Goal: Task Accomplishment & Management: Complete application form

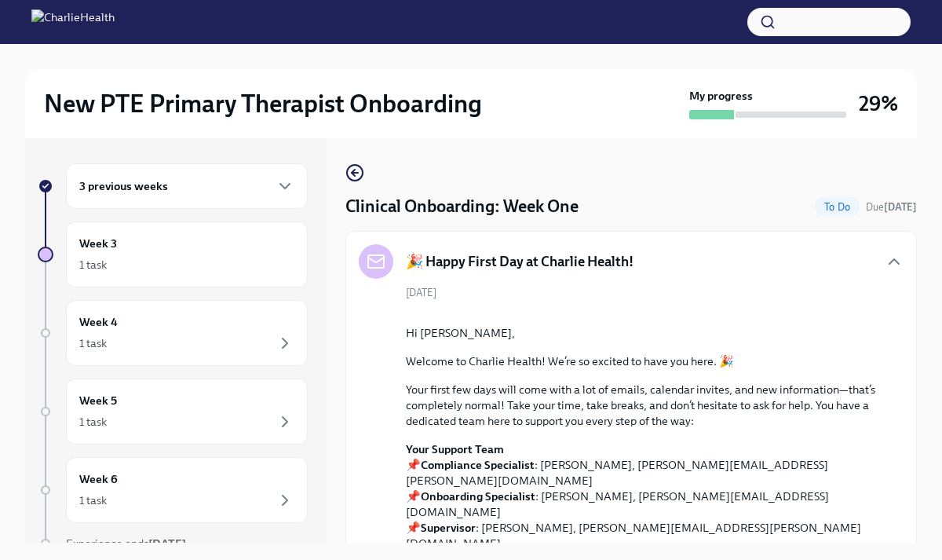
scroll to position [597, 0]
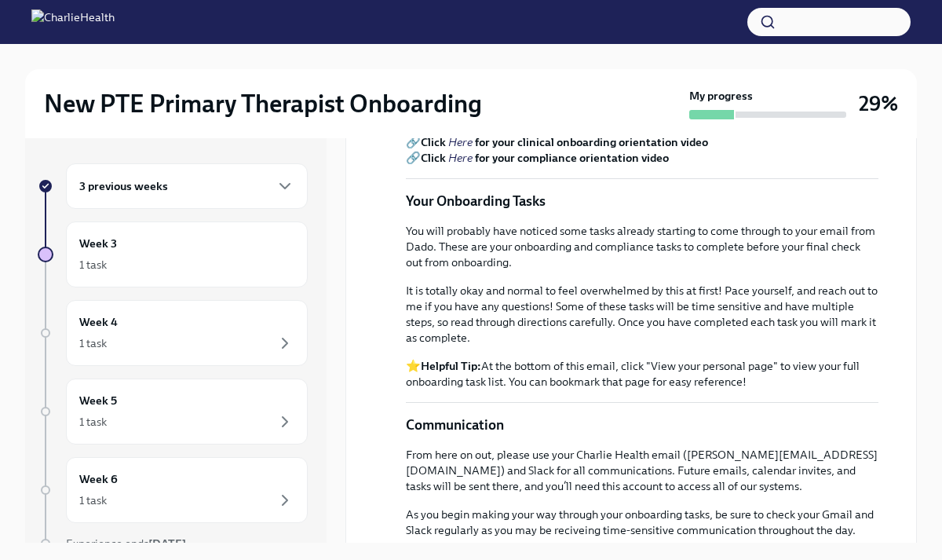
click at [461, 165] on em "Here" at bounding box center [460, 158] width 24 height 14
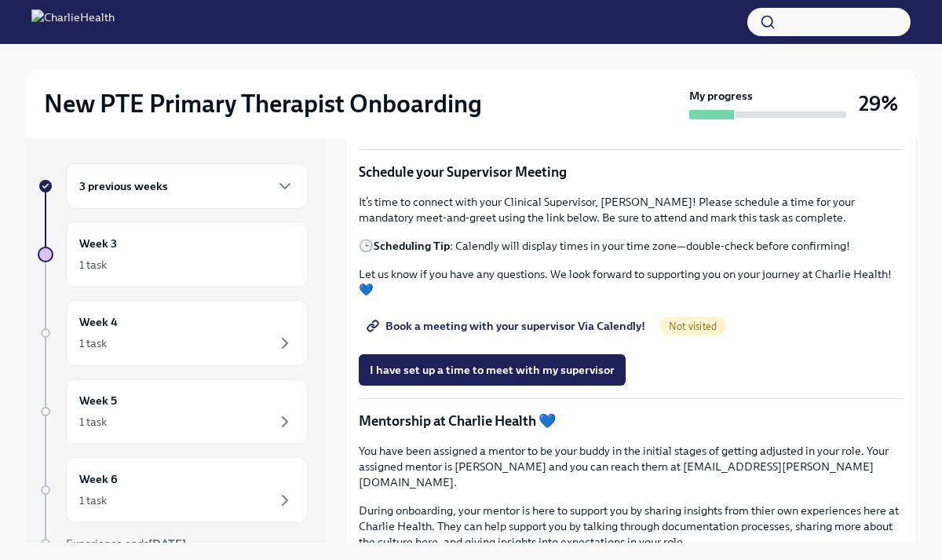
scroll to position [2041, 0]
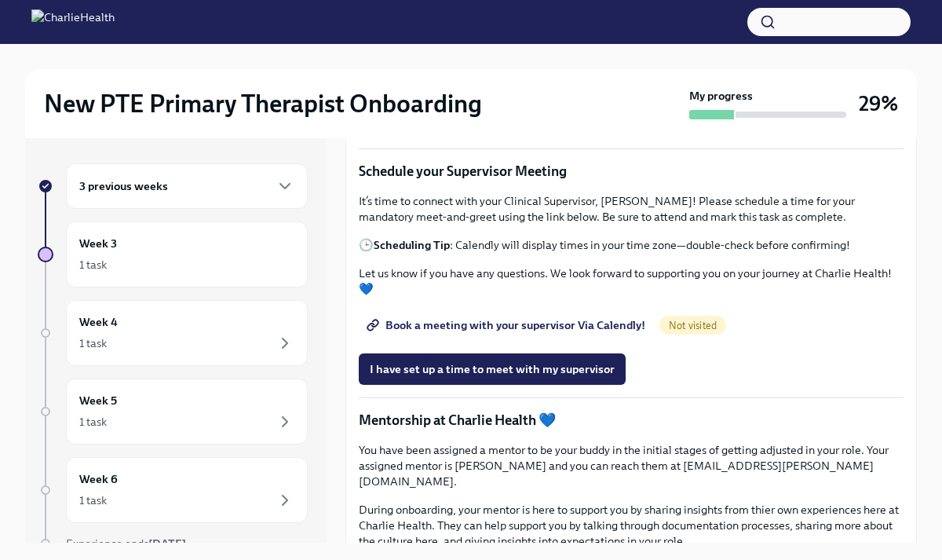
click at [514, 60] on strong "Find your Relias trainings HERE" at bounding box center [457, 53] width 166 height 14
click at [451, 92] on p "🎓 Find your Relias trainings HERE Username: [PERSON_NAME][EMAIL_ADDRESS][DOMAIN…" at bounding box center [631, 68] width 545 height 47
drag, startPoint x: 451, startPoint y: 433, endPoint x: 415, endPoint y: 434, distance: 36.1
click at [415, 92] on p "🎓 Find your Relias trainings HERE Username: [PERSON_NAME][EMAIL_ADDRESS][DOMAIN…" at bounding box center [631, 68] width 545 height 47
copy strong "ch1234"
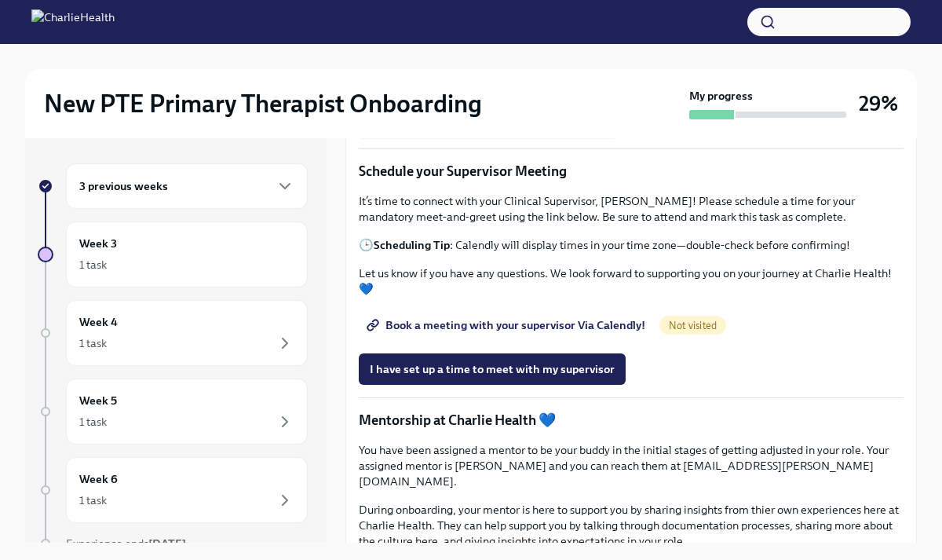
click at [564, 128] on span "I have completed my week one Relias courses" at bounding box center [488, 120] width 236 height 16
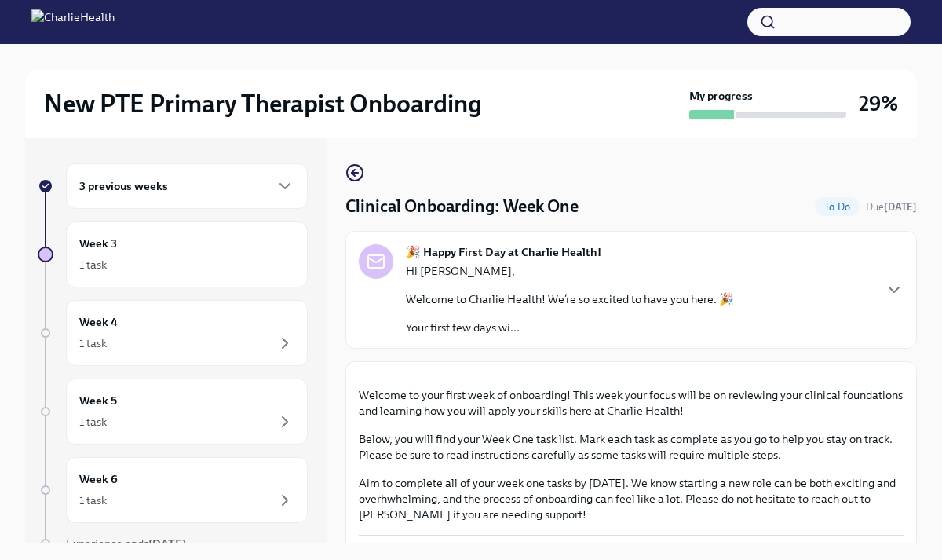
click at [845, 374] on button "Zoom image" at bounding box center [631, 374] width 545 height 0
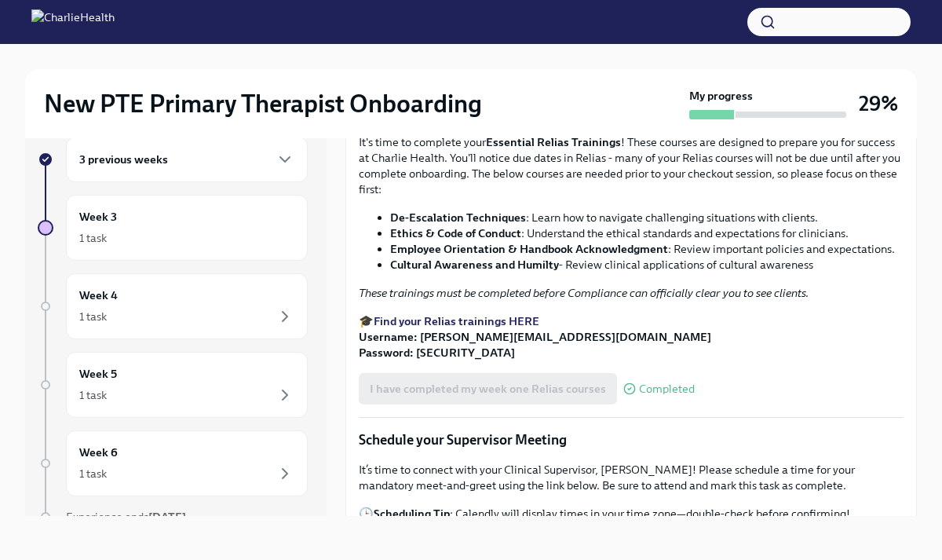
scroll to position [848, 0]
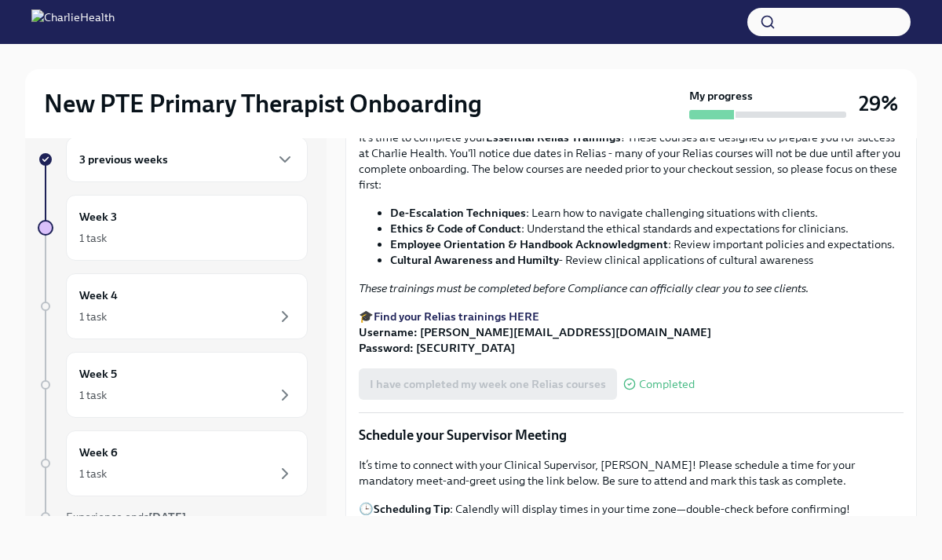
click at [586, 78] on span "I confirm I have started my Docebo courses" at bounding box center [482, 70] width 224 height 16
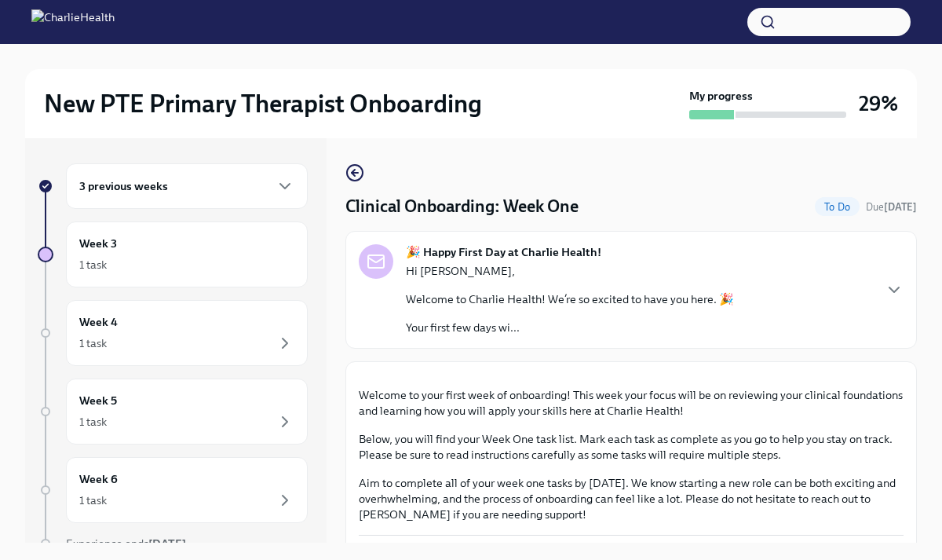
scroll to position [27, 0]
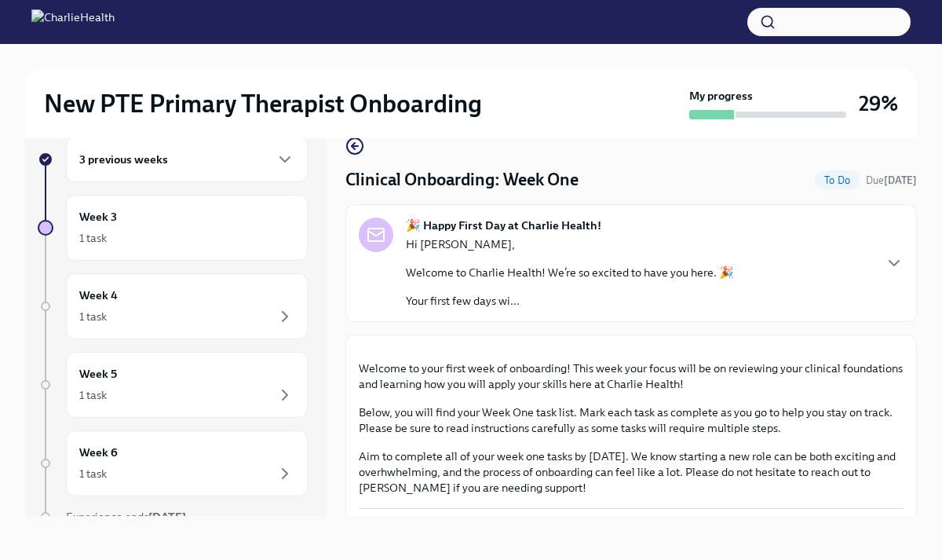
click at [938, 327] on div "New PTE Primary Therapist Onboarding My progress 29% 3 previous weeks Week 3 1 …" at bounding box center [471, 288] width 942 height 543
click at [922, 327] on div "New PTE Primary Therapist Onboarding My progress 29% 3 previous weeks Week 3 1 …" at bounding box center [471, 288] width 942 height 543
click at [225, 256] on div "Week 3 1 task" at bounding box center [187, 228] width 242 height 66
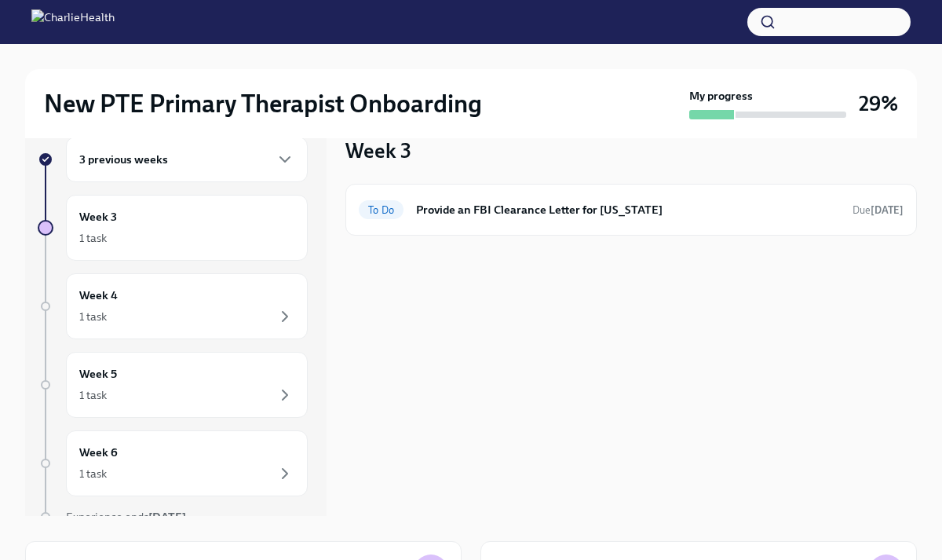
click at [238, 163] on div "3 previous weeks" at bounding box center [186, 159] width 215 height 19
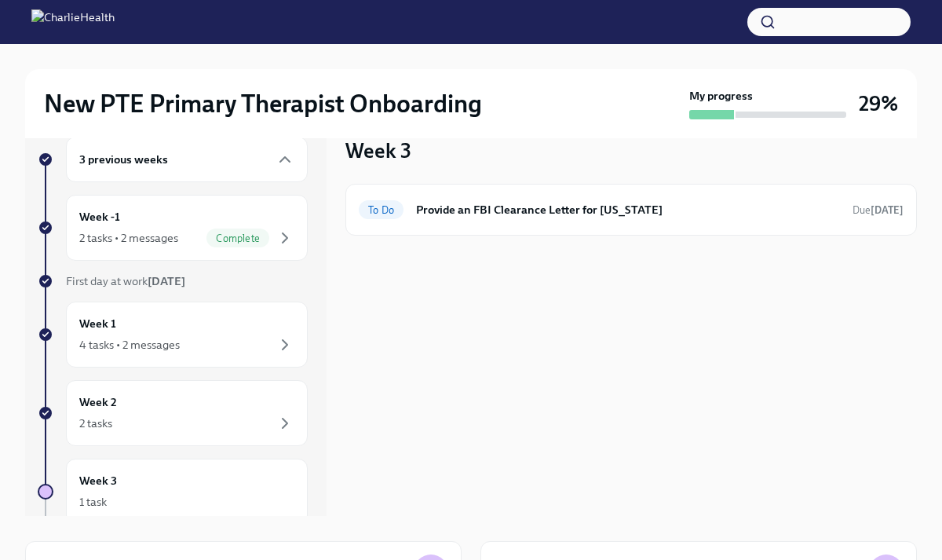
click at [238, 163] on div "3 previous weeks" at bounding box center [186, 159] width 215 height 19
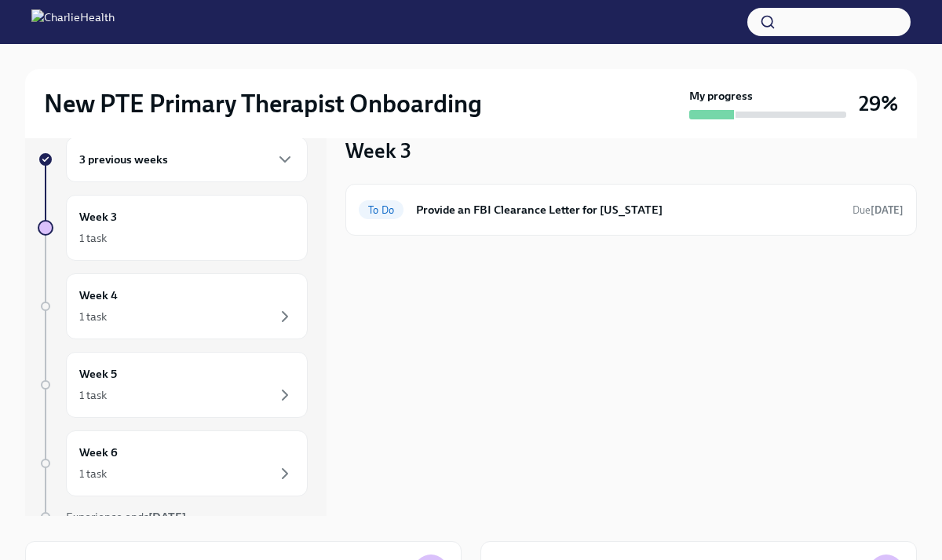
click at [238, 163] on div "3 previous weeks" at bounding box center [186, 159] width 215 height 19
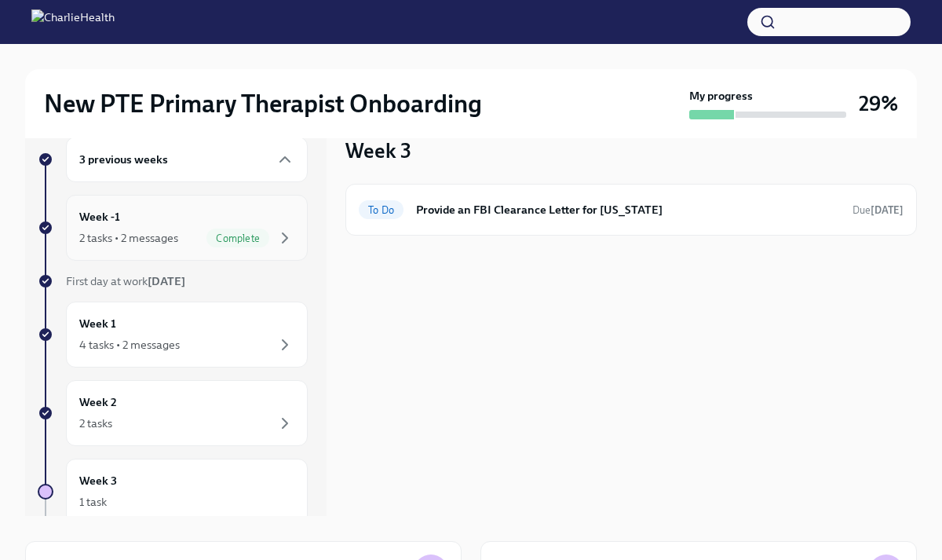
click at [226, 243] on span "Complete" at bounding box center [237, 238] width 63 height 12
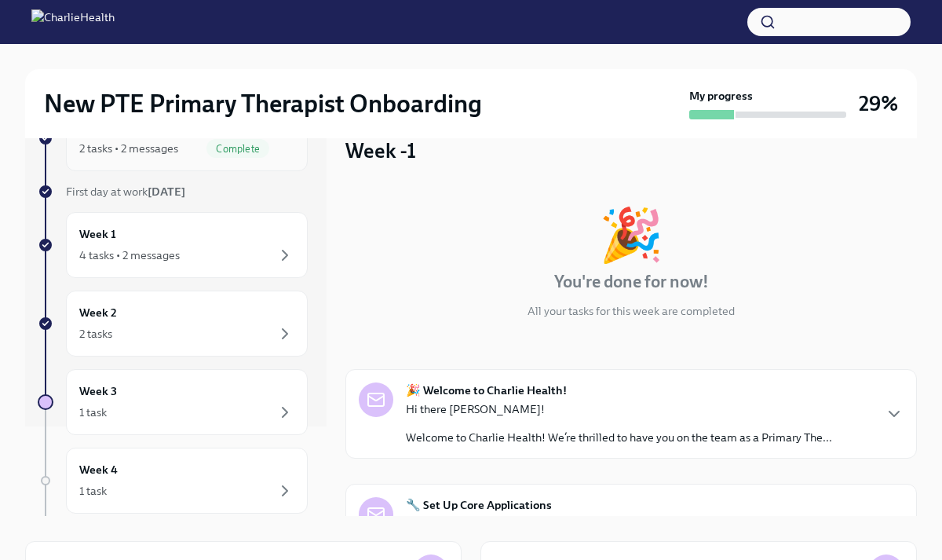
scroll to position [126, 0]
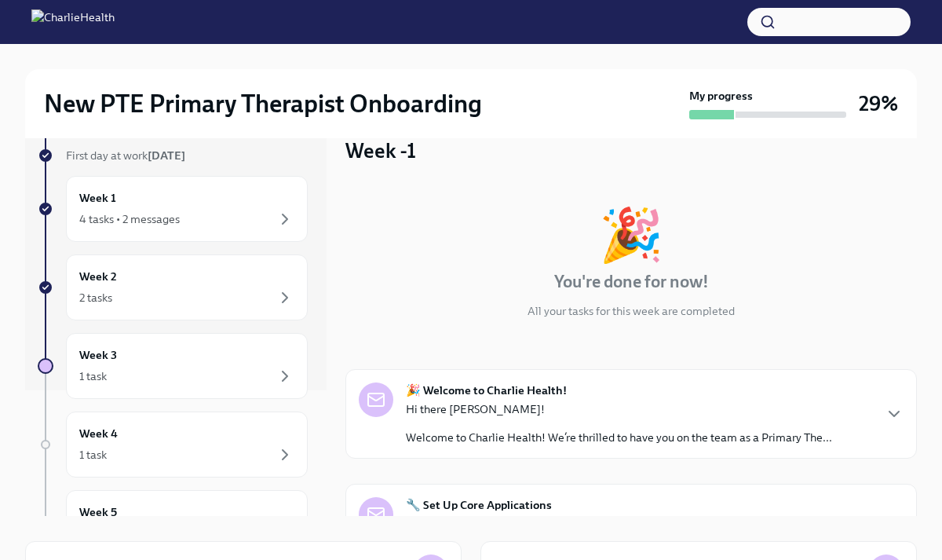
click at [758, 235] on div "🎉 You're done for now! All your tasks for this week are completed" at bounding box center [631, 264] width 572 height 110
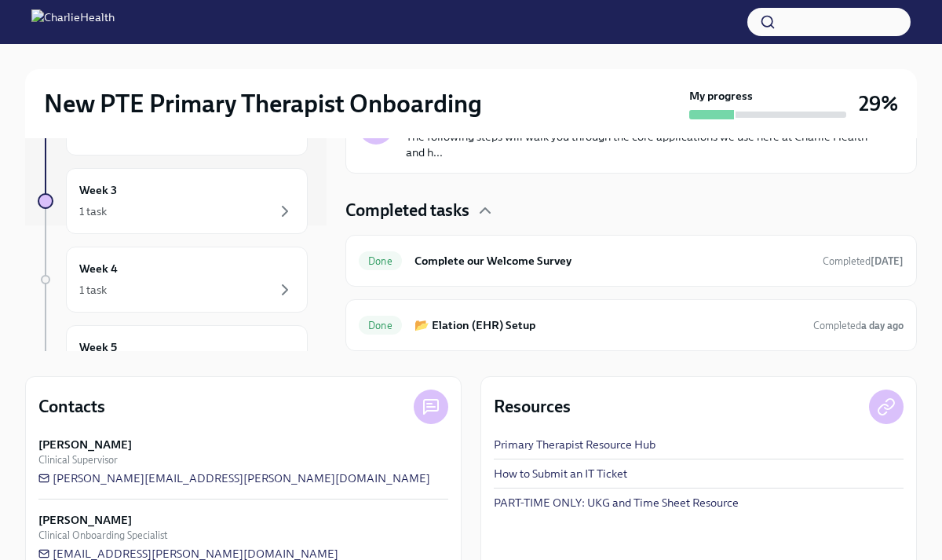
scroll to position [225, 0]
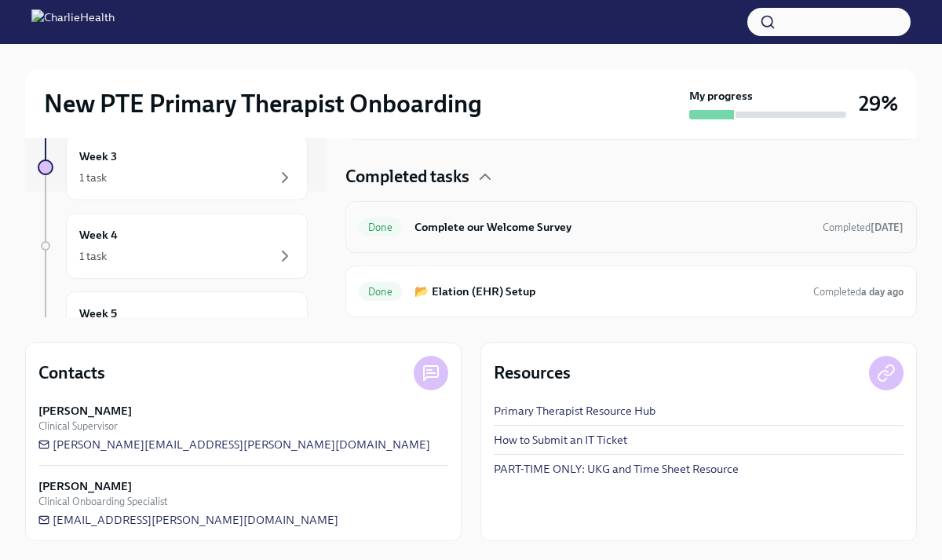
click at [888, 207] on div "Done Complete our Welcome Survey Completed [DATE]" at bounding box center [631, 227] width 572 height 52
click at [928, 214] on div "New PTE Primary Therapist Onboarding My progress 29% 3 previous weeks Week -1 2…" at bounding box center [471, 189] width 942 height 741
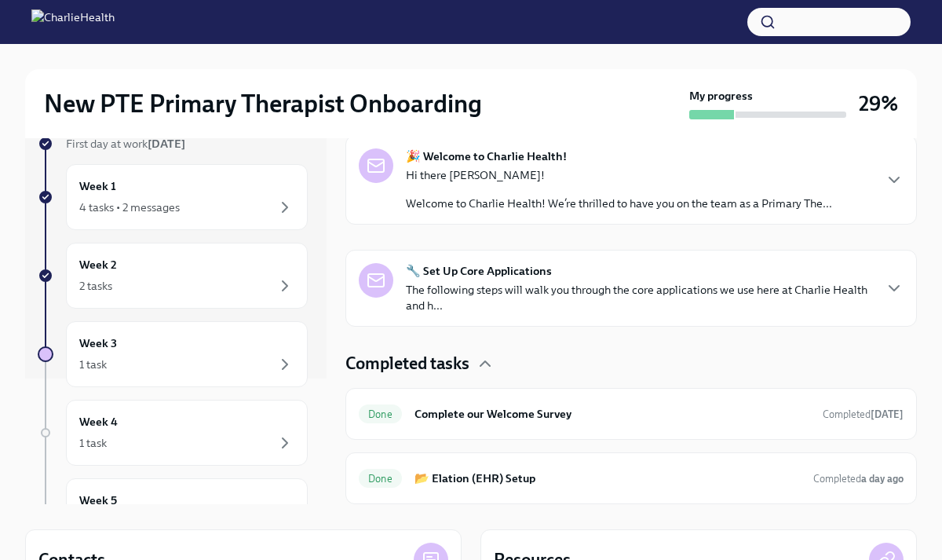
scroll to position [0, 0]
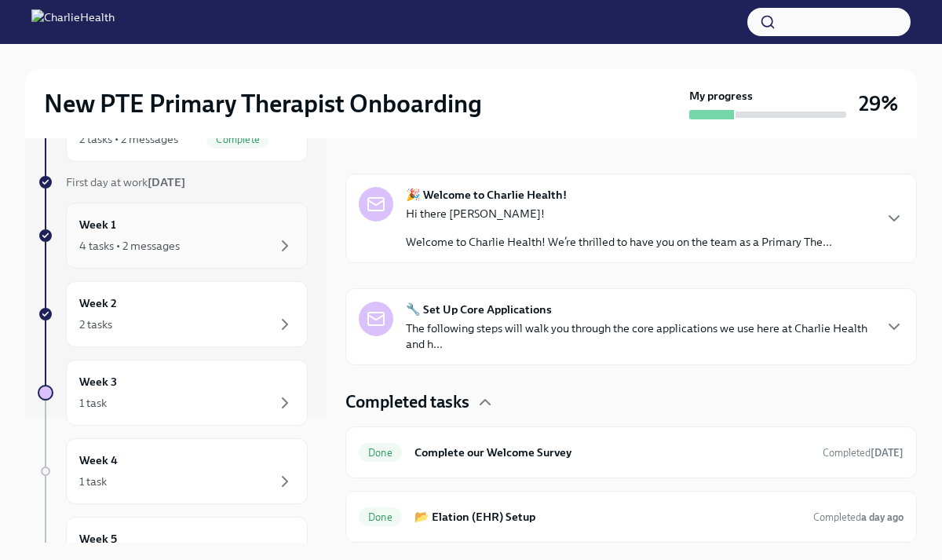
click at [200, 251] on div "4 tasks • 2 messages" at bounding box center [186, 245] width 215 height 19
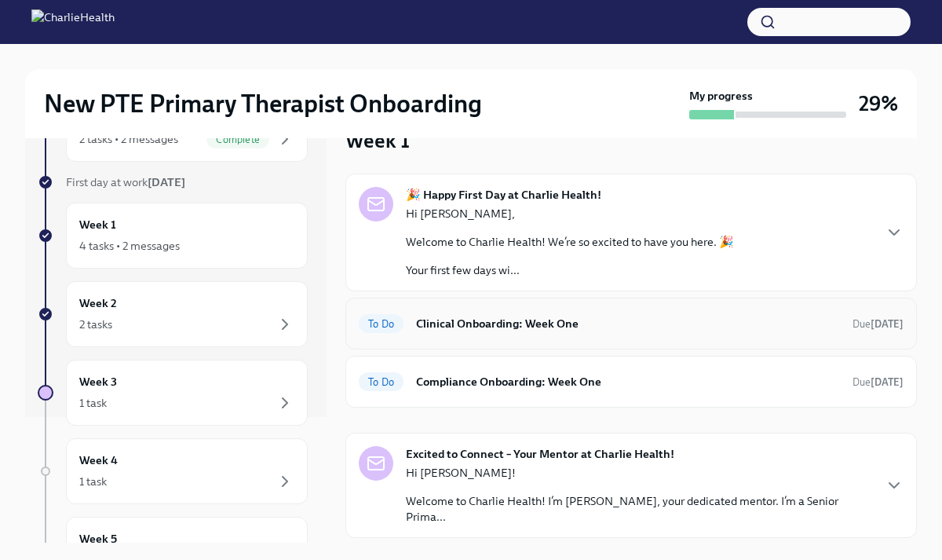
click at [484, 331] on h6 "Clinical Onboarding: Week One" at bounding box center [628, 323] width 424 height 17
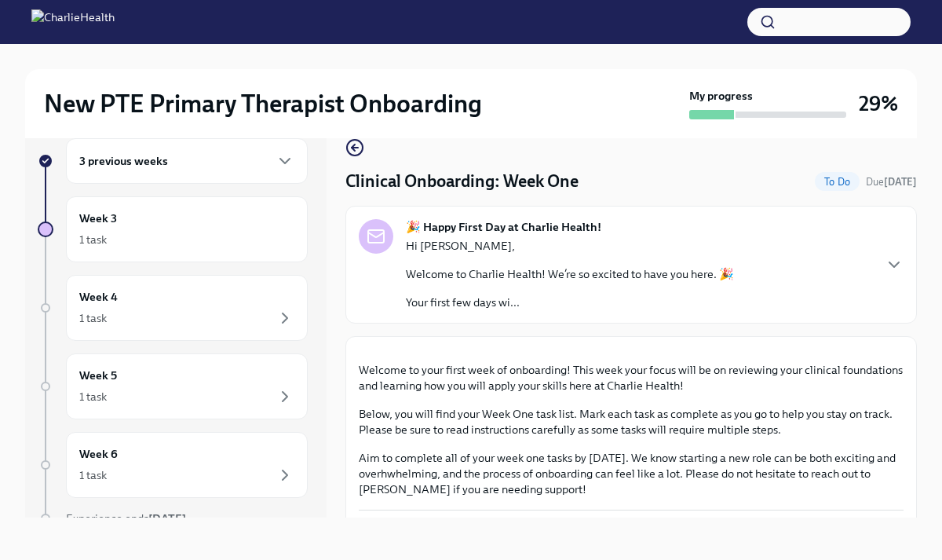
scroll to position [27, 0]
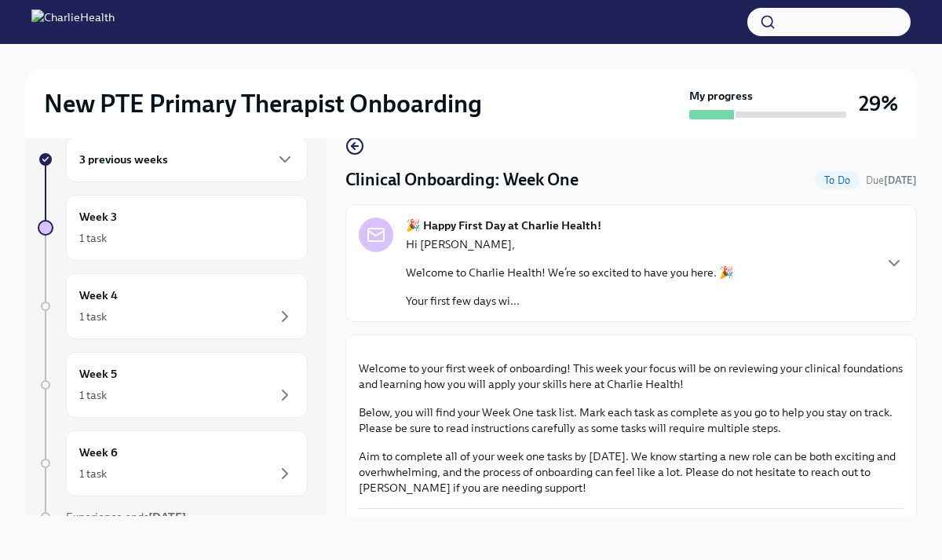
click at [450, 237] on p "Hi [PERSON_NAME]," at bounding box center [570, 244] width 328 height 16
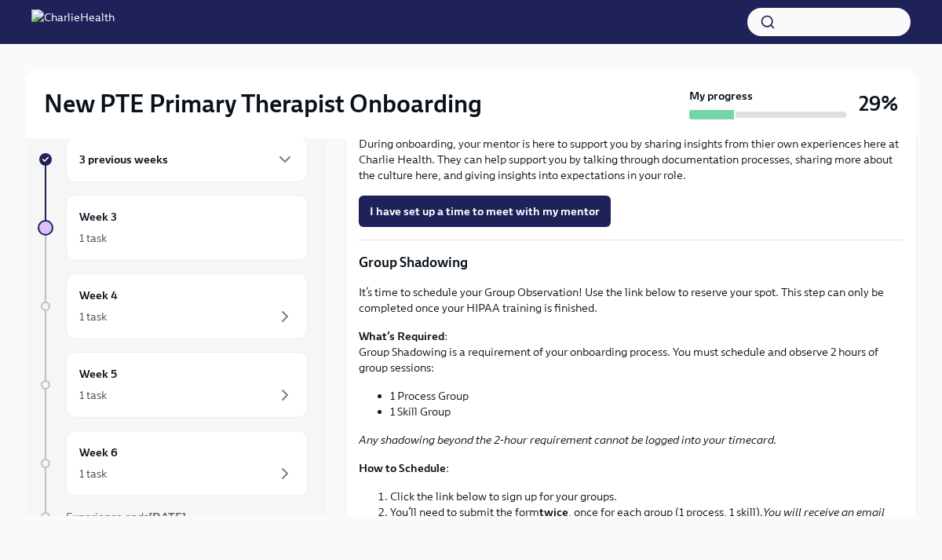
scroll to position [2387, 0]
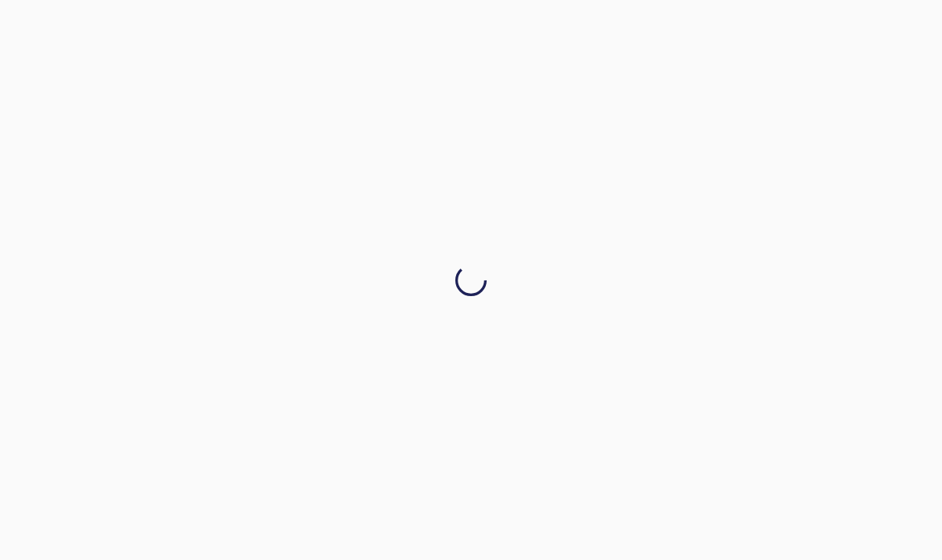
scroll to position [0, 0]
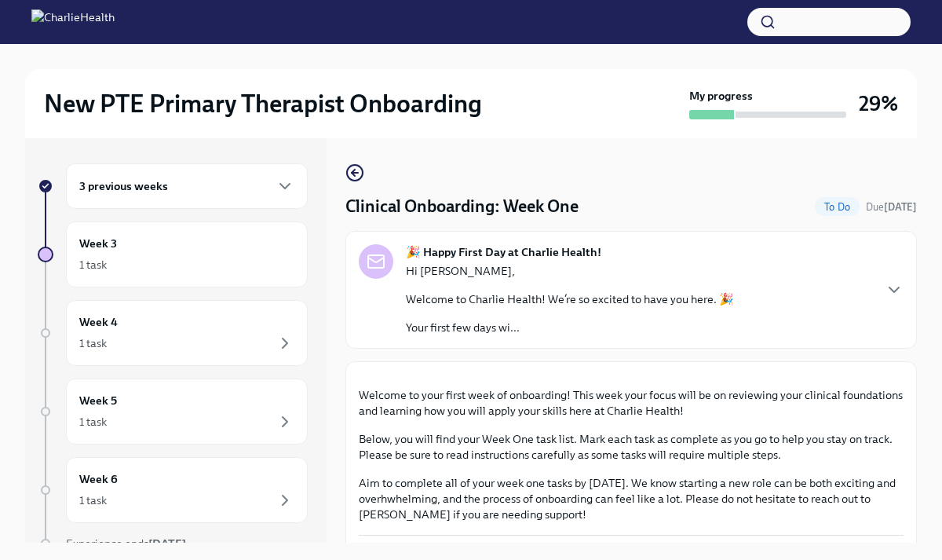
click at [933, 334] on div "New PTE Primary Therapist Onboarding My progress 29% 3 previous weeks Week 3 1 …" at bounding box center [471, 315] width 942 height 543
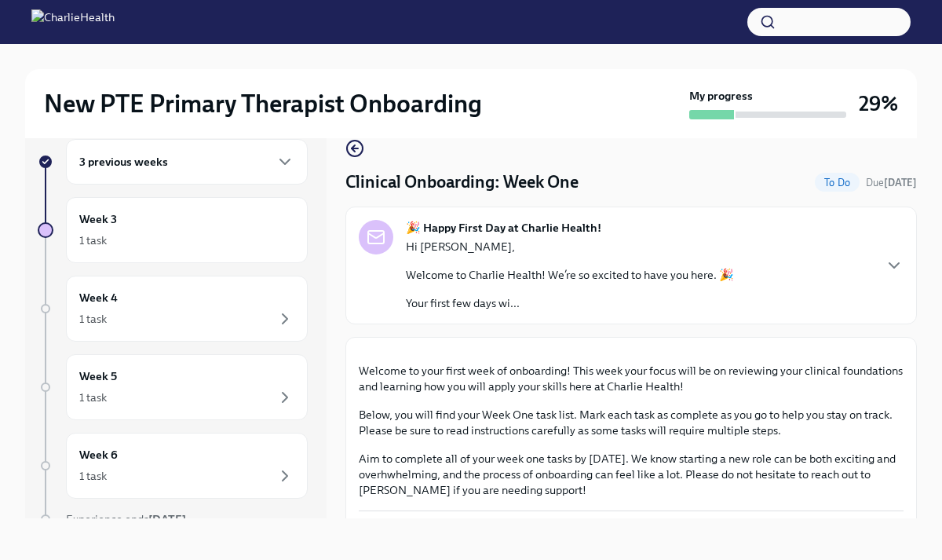
scroll to position [27, 0]
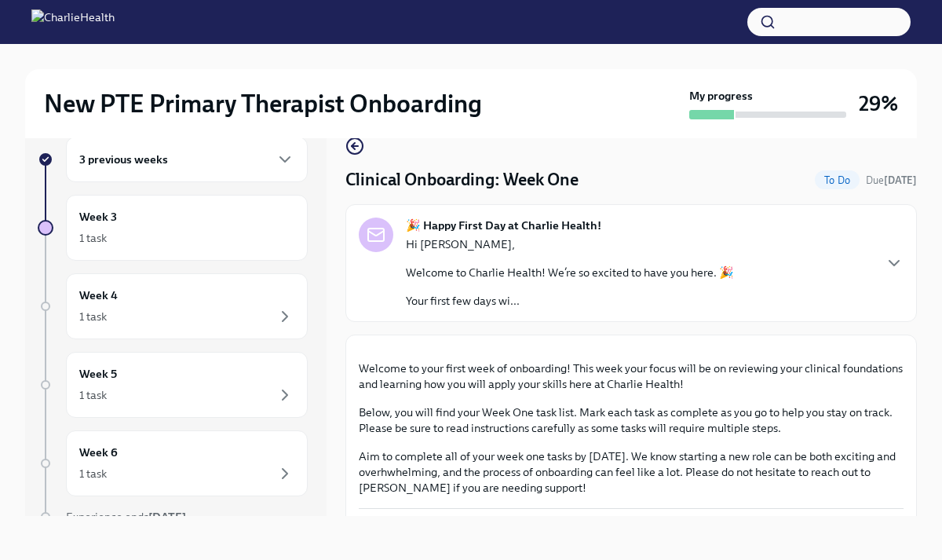
click at [879, 274] on div "🎉 Happy First Day at Charlie Health! Hi [PERSON_NAME], Welcome to Charlie Healt…" at bounding box center [631, 262] width 545 height 91
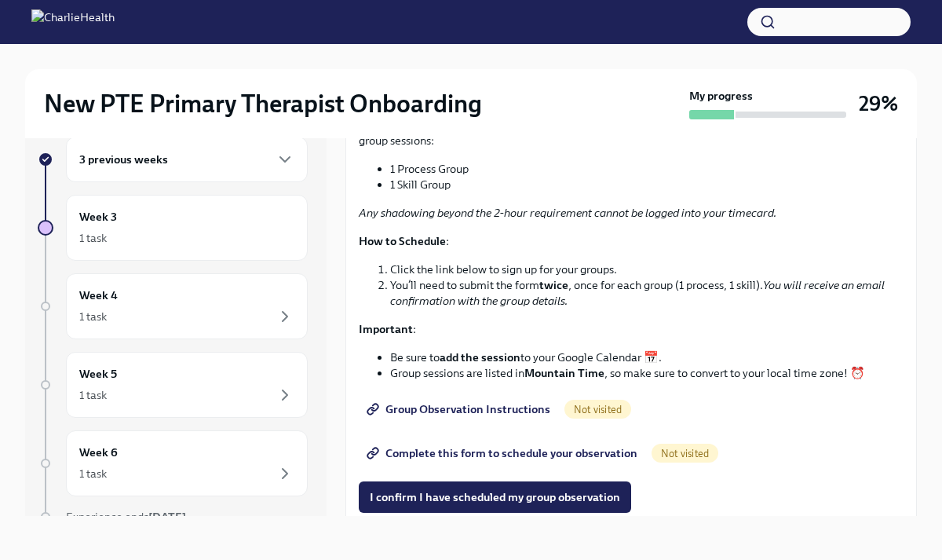
scroll to position [2607, 0]
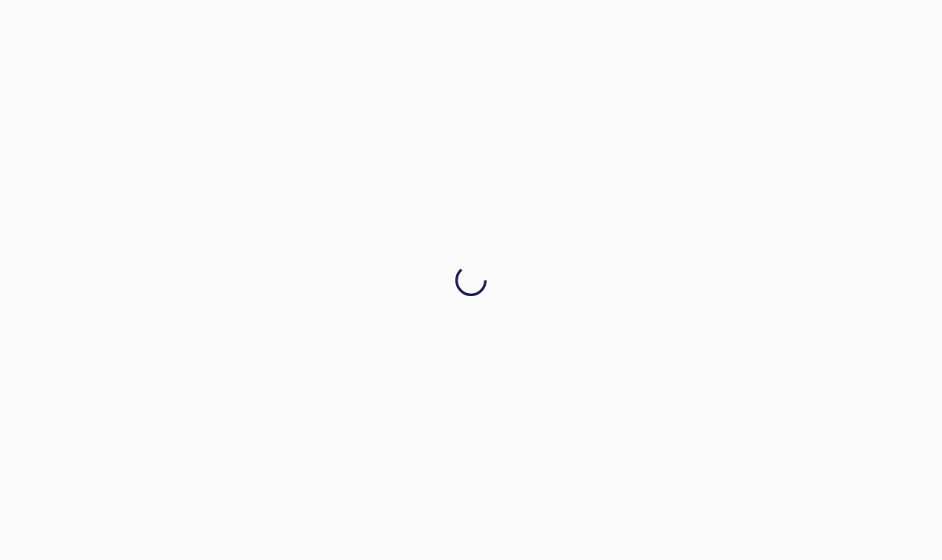
scroll to position [0, 0]
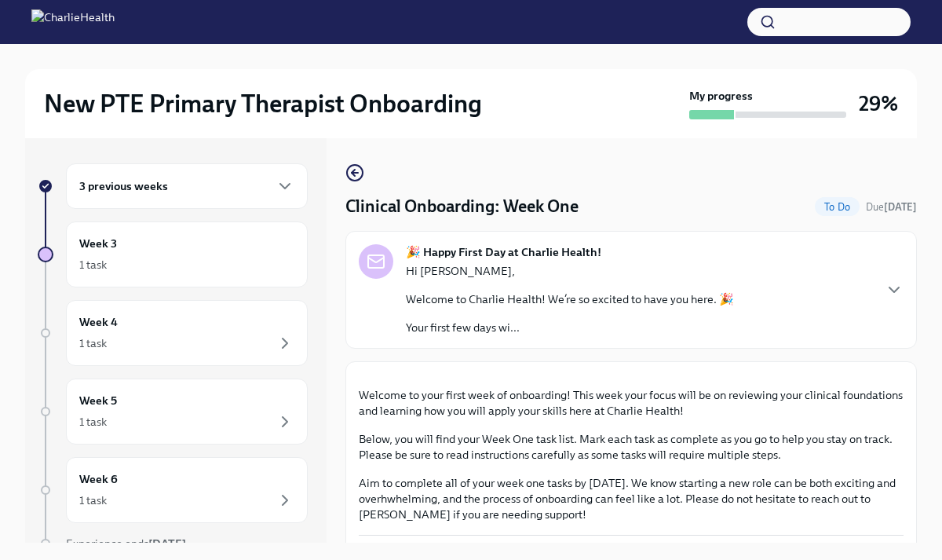
click at [570, 318] on div "Hi [PERSON_NAME], Welcome to Charlie Health! We’re so excited to have you here.…" at bounding box center [570, 299] width 328 height 72
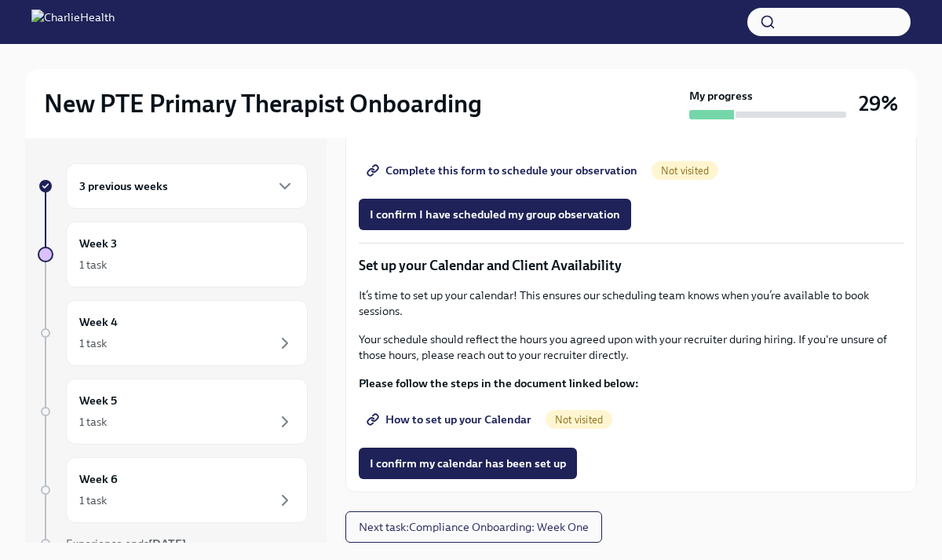
scroll to position [3253, 0]
click at [586, 170] on span "Complete this form to schedule your observation" at bounding box center [504, 171] width 268 height 16
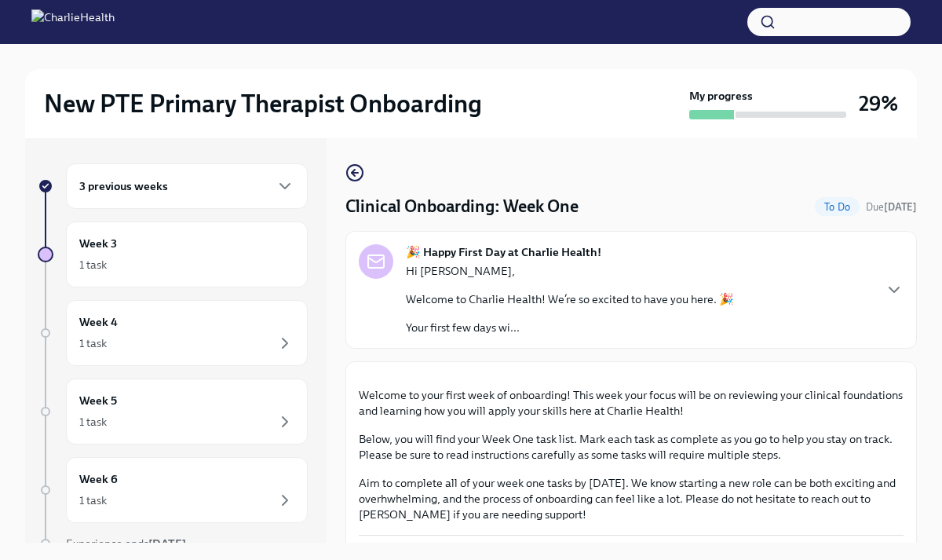
click at [687, 301] on p "Welcome to Charlie Health! We’re so excited to have you here. 🎉" at bounding box center [570, 299] width 328 height 16
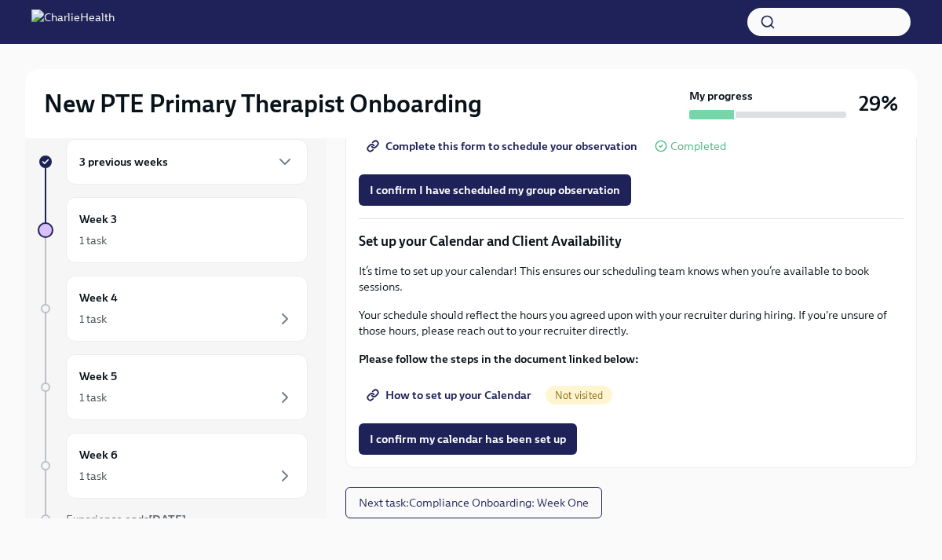
scroll to position [27, 0]
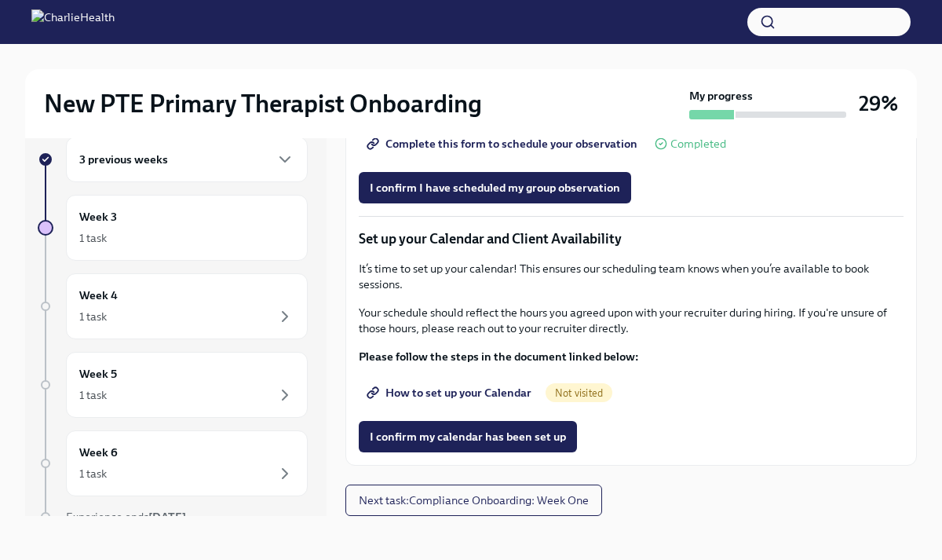
click at [502, 385] on span "How to set up your Calendar" at bounding box center [451, 393] width 162 height 16
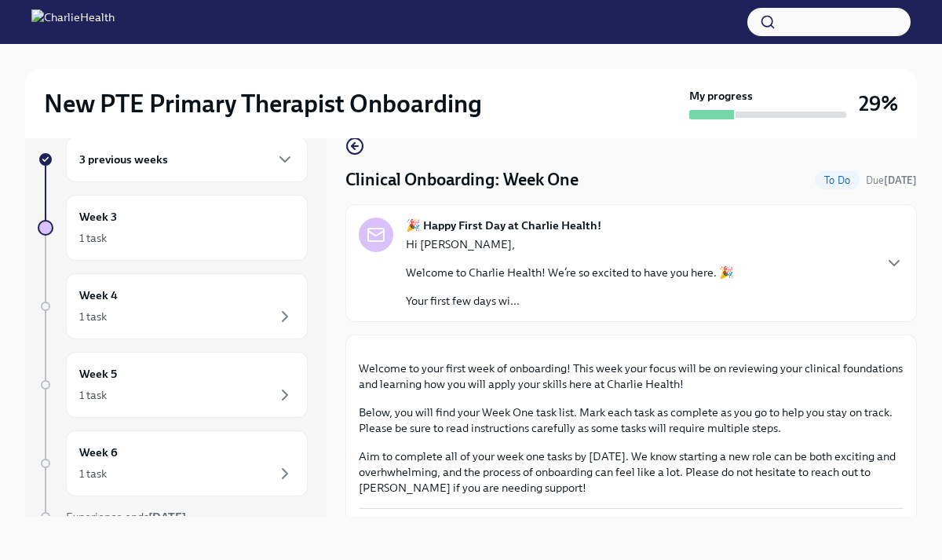
scroll to position [0, 0]
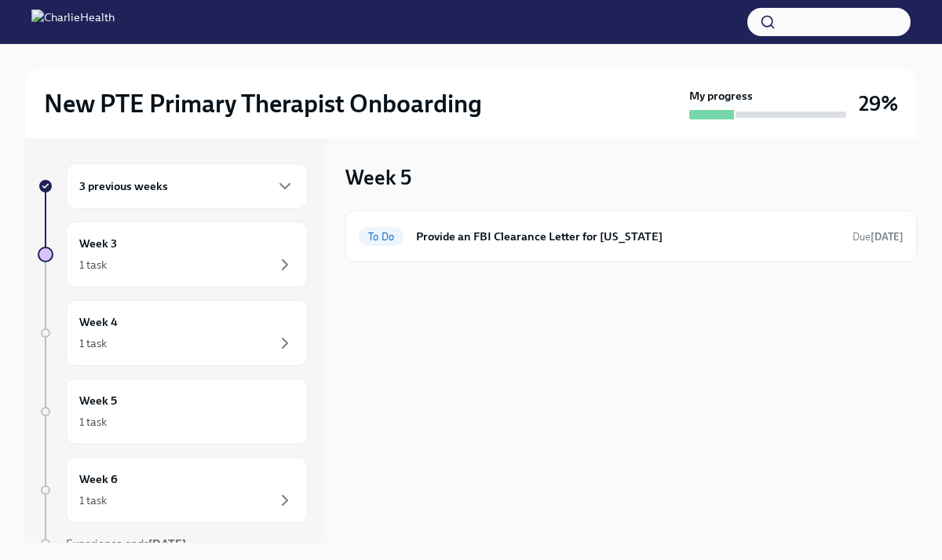
click at [239, 298] on div "3 previous weeks Week 3 1 task Week 4 1 task Week 5 1 task Week 6 1 task Experi…" at bounding box center [173, 388] width 270 height 451
click at [290, 186] on icon "button" at bounding box center [285, 186] width 19 height 19
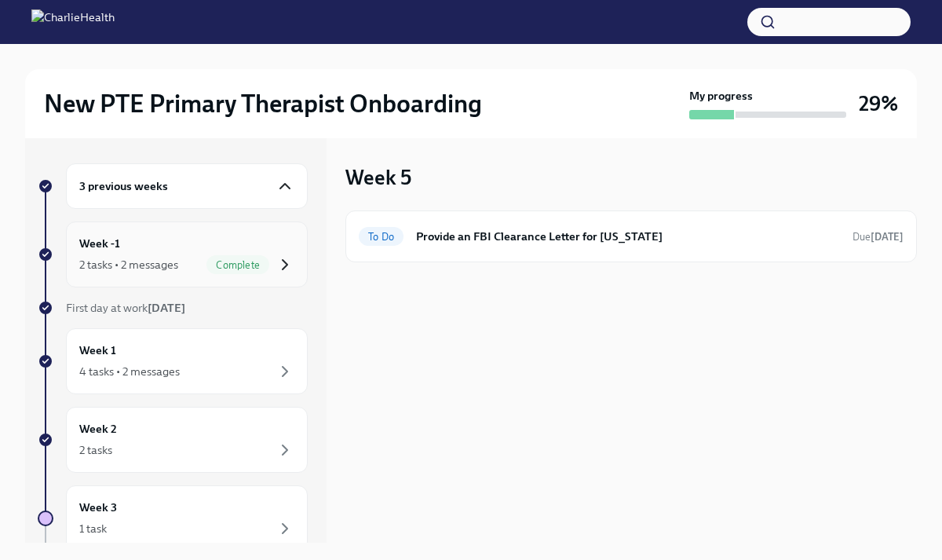
click at [282, 265] on icon "button" at bounding box center [285, 264] width 19 height 19
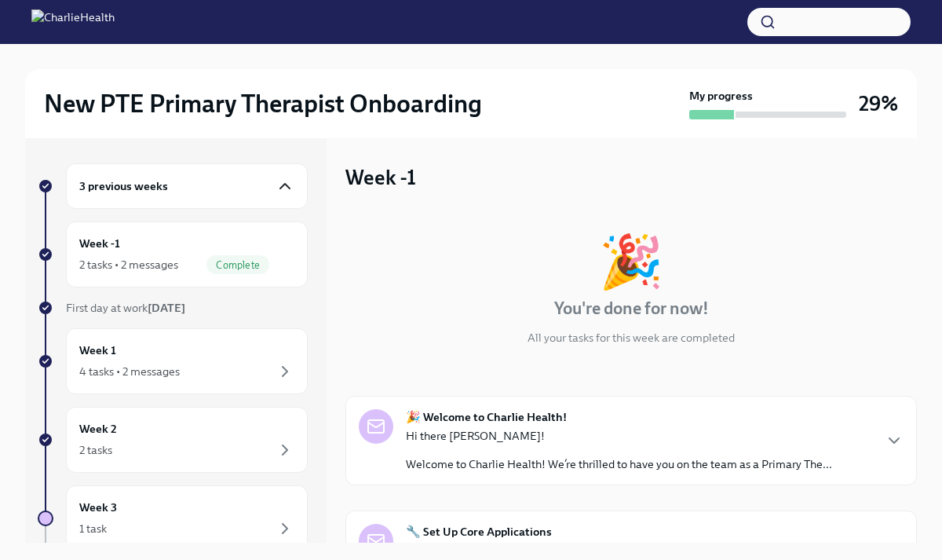
click at [882, 441] on div "🎉 Welcome to Charlie Health! Hi there Nicole! Welcome to Charlie Health! We’re …" at bounding box center [631, 440] width 545 height 63
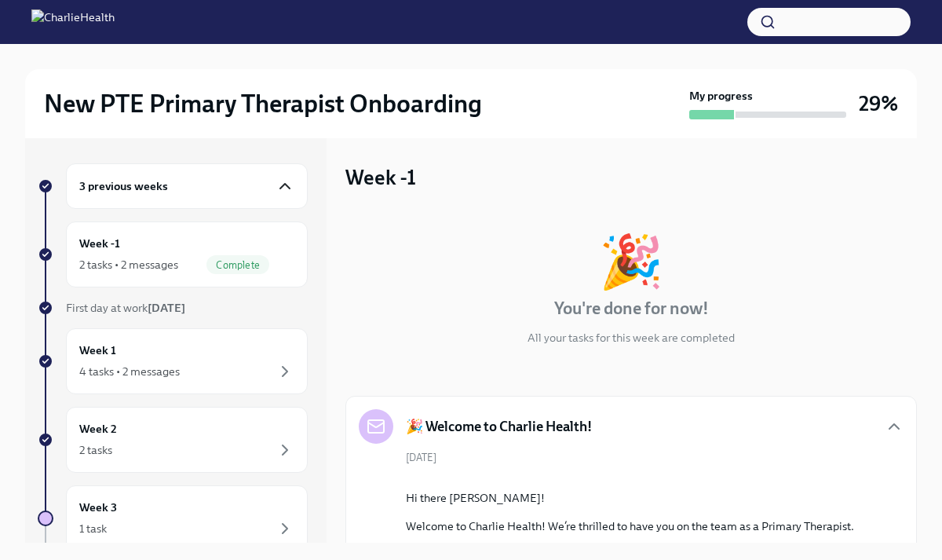
click at [928, 529] on div "New PTE Primary Therapist Onboarding My progress 29% 3 previous weeks Week -1 2…" at bounding box center [471, 414] width 942 height 741
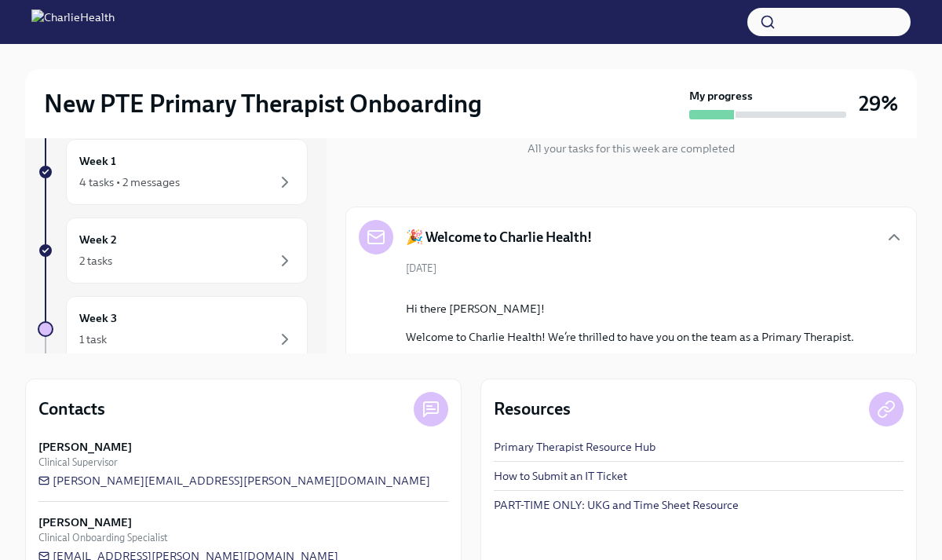
scroll to position [225, 0]
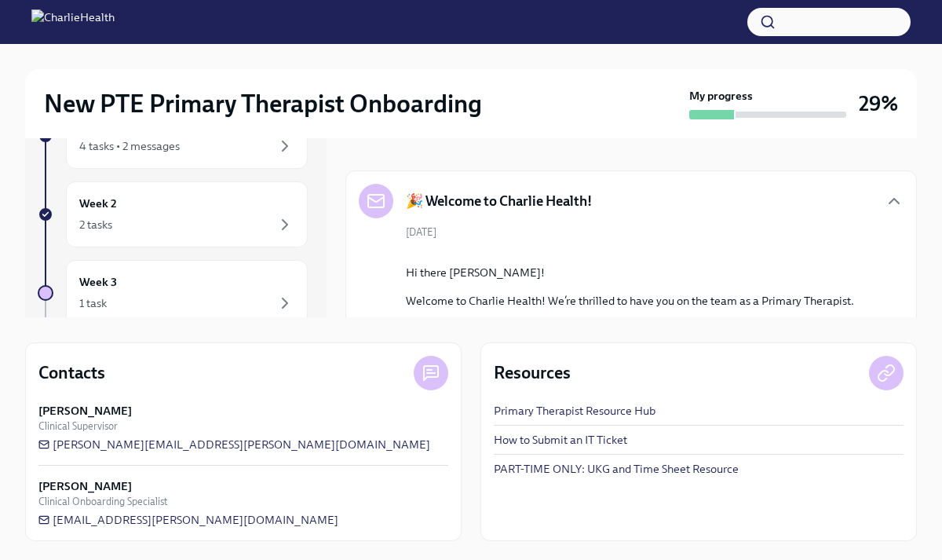
click at [921, 328] on div "New PTE Primary Therapist Onboarding My progress 29% 3 previous weeks Week -1 2…" at bounding box center [471, 189] width 942 height 741
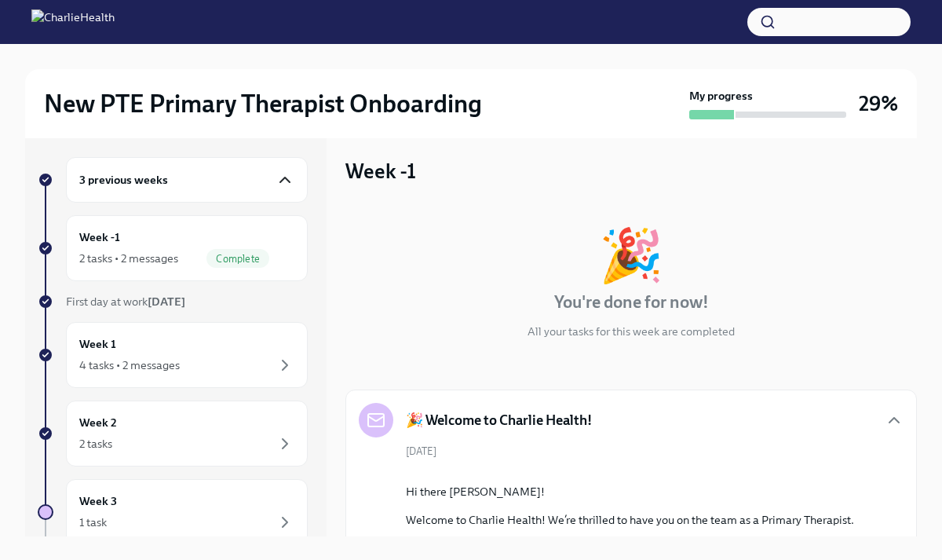
scroll to position [0, 0]
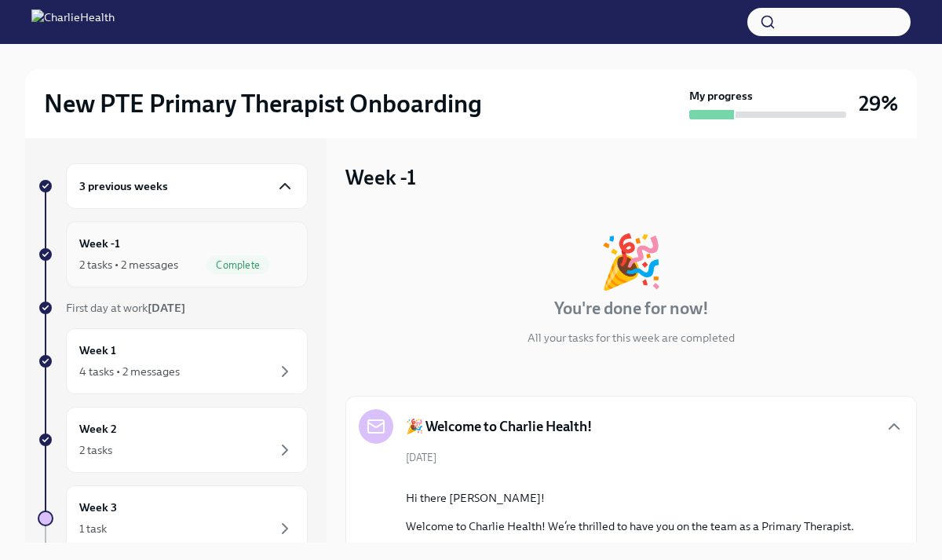
click at [235, 284] on div "Week -1 2 tasks • 2 messages Complete" at bounding box center [187, 254] width 242 height 66
click at [269, 345] on div "Week 1 4 tasks • 2 messages" at bounding box center [186, 361] width 215 height 39
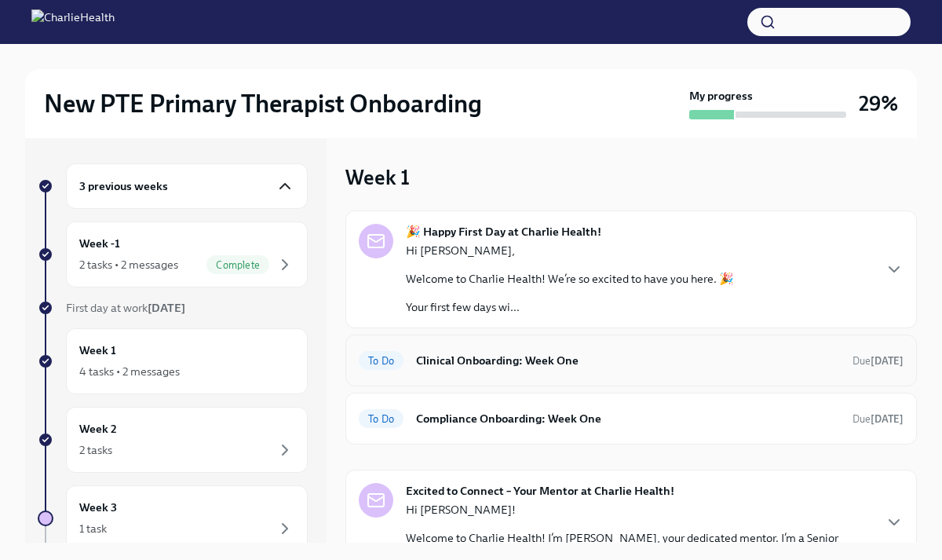
click at [465, 372] on div "To Do Clinical Onboarding: Week One Due [DATE]" at bounding box center [631, 360] width 545 height 25
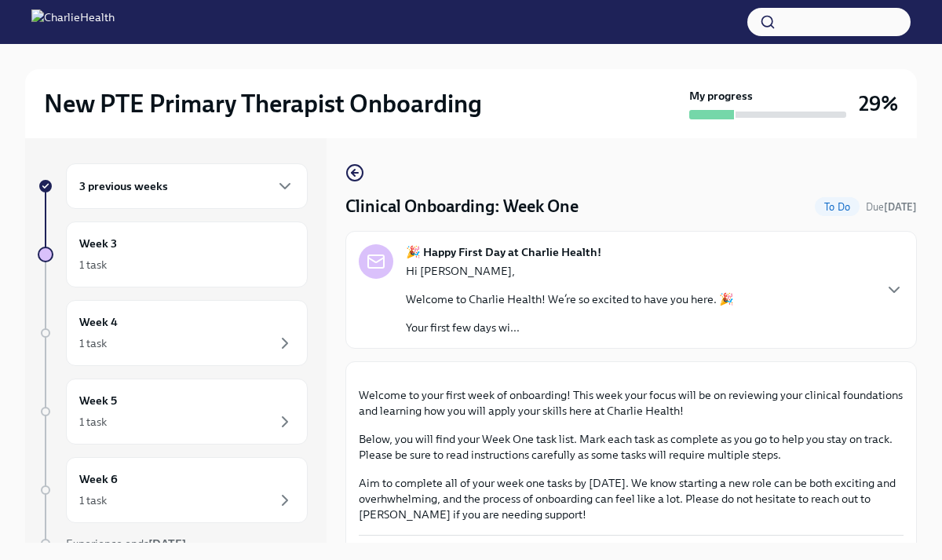
click at [900, 374] on button "Zoom image" at bounding box center [631, 374] width 545 height 0
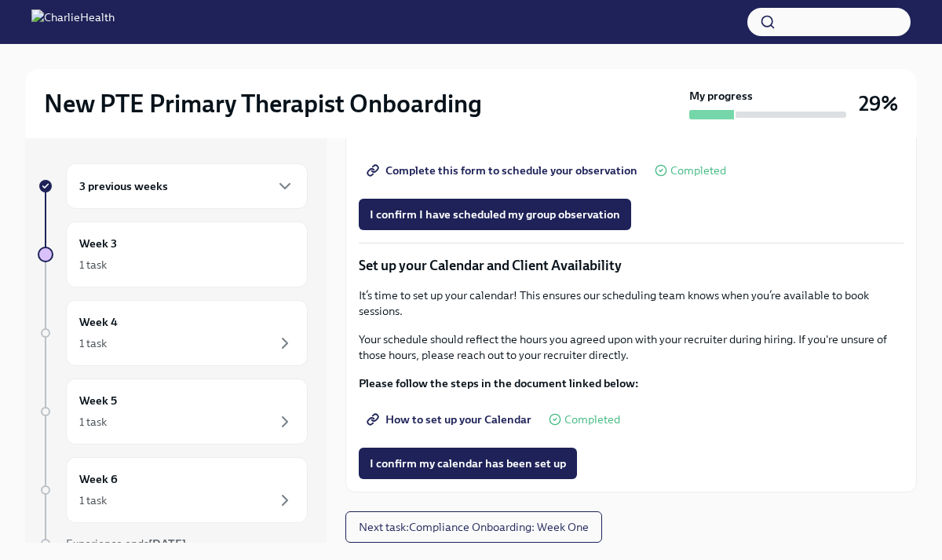
scroll to position [2135, 0]
click at [506, 427] on span "How to set up your Calendar" at bounding box center [451, 419] width 162 height 16
click at [927, 390] on div "New PTE Primary Therapist Onboarding My progress 29% 3 previous weeks Week 3 1 …" at bounding box center [471, 315] width 942 height 543
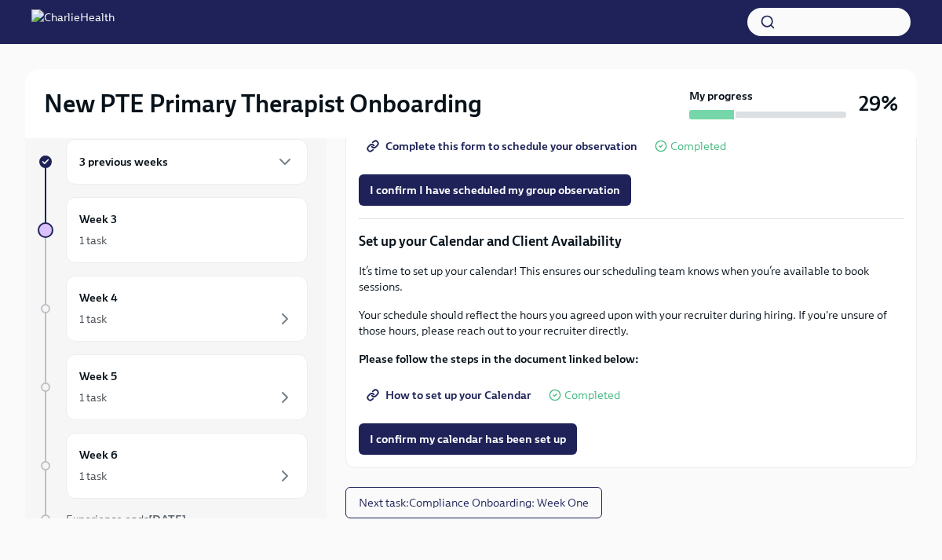
scroll to position [27, 0]
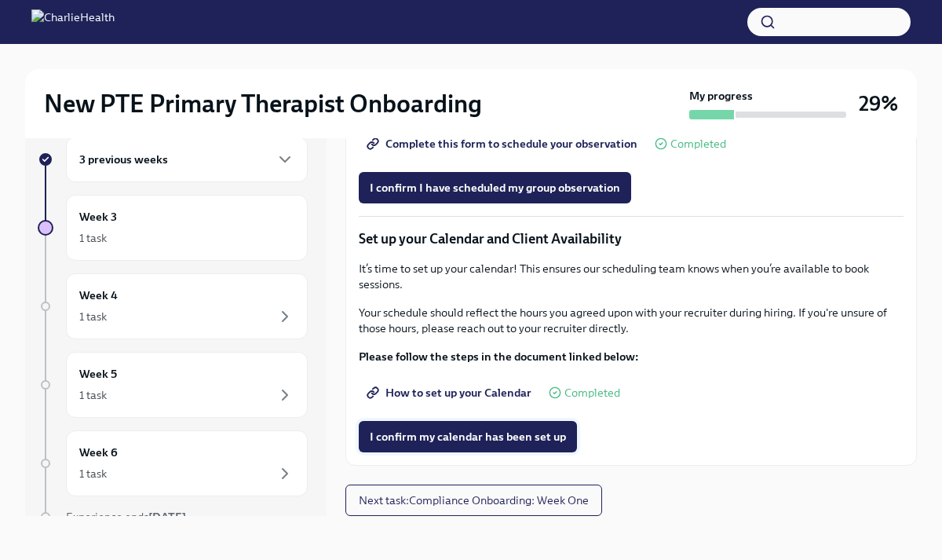
click at [529, 452] on button "I confirm my calendar has been set up" at bounding box center [468, 436] width 218 height 31
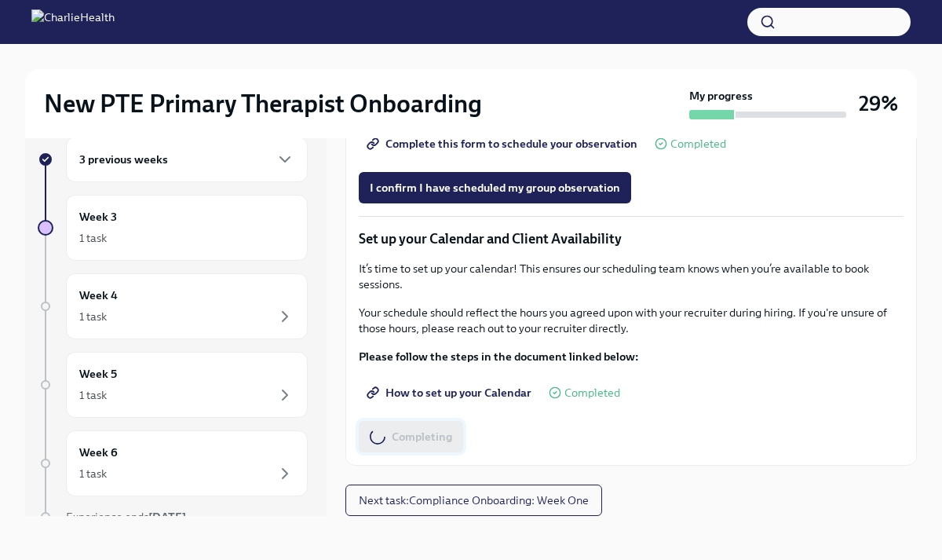
scroll to position [0, 0]
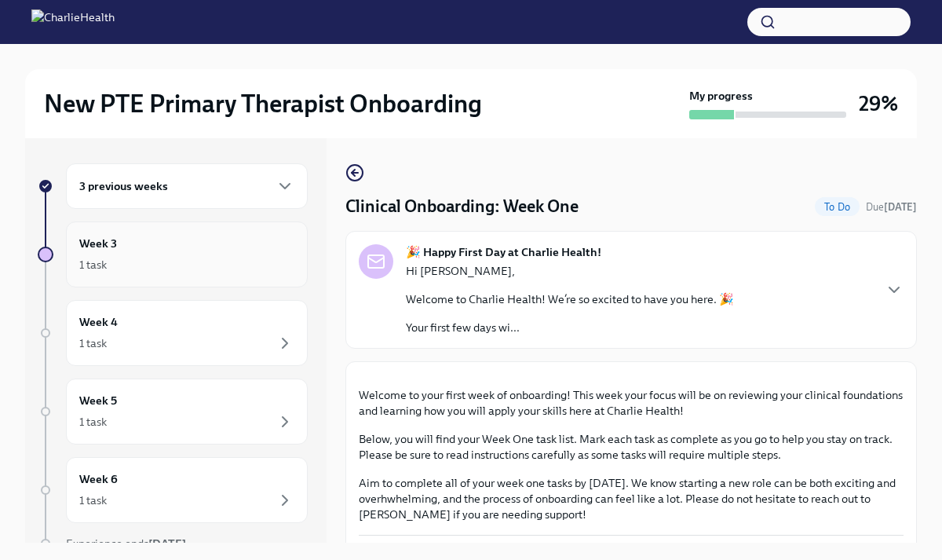
click at [210, 263] on div "1 task" at bounding box center [186, 264] width 215 height 19
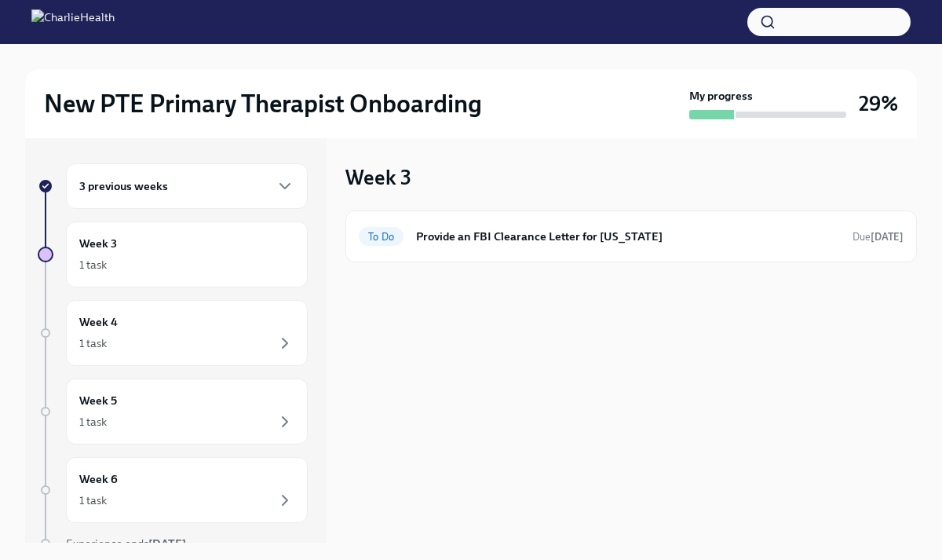
click at [274, 186] on div "3 previous weeks" at bounding box center [186, 186] width 215 height 19
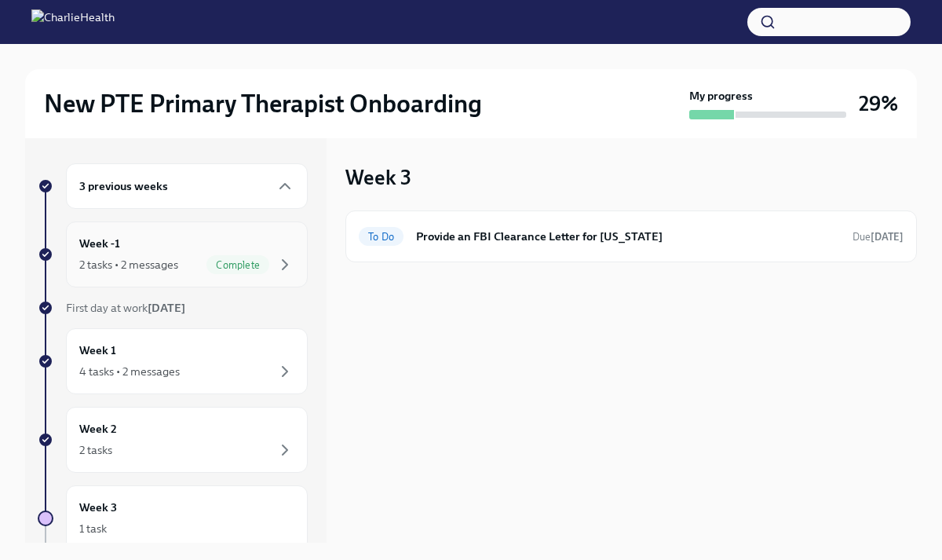
click at [261, 279] on div "Week -1 2 tasks • 2 messages Complete" at bounding box center [187, 254] width 242 height 66
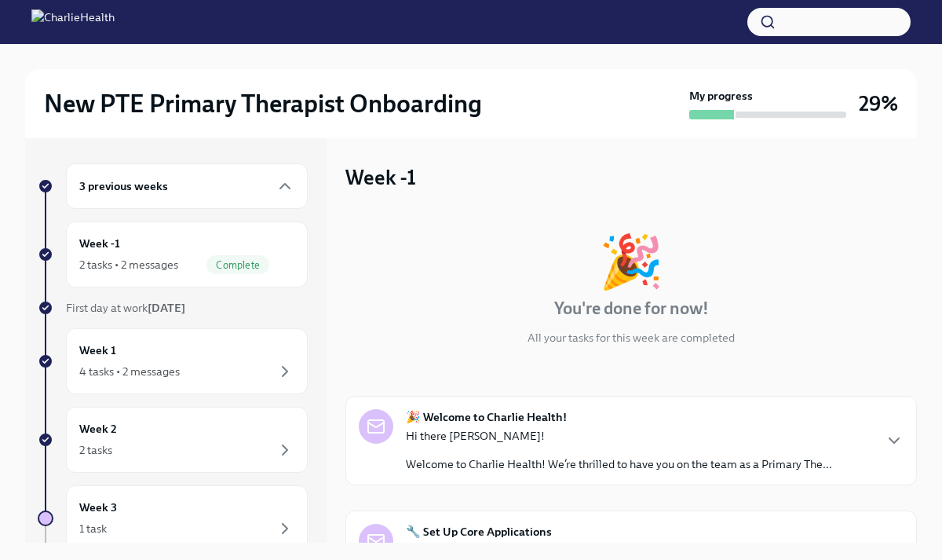
click at [913, 389] on div "🎉 You're done for now! All your tasks for this week are completed 🎉 Welcome to …" at bounding box center [631, 487] width 572 height 554
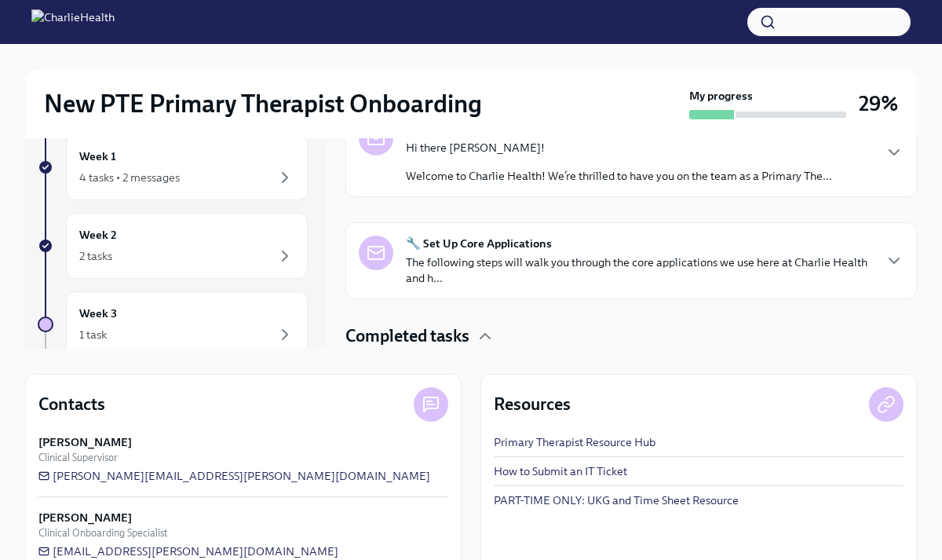
scroll to position [126, 0]
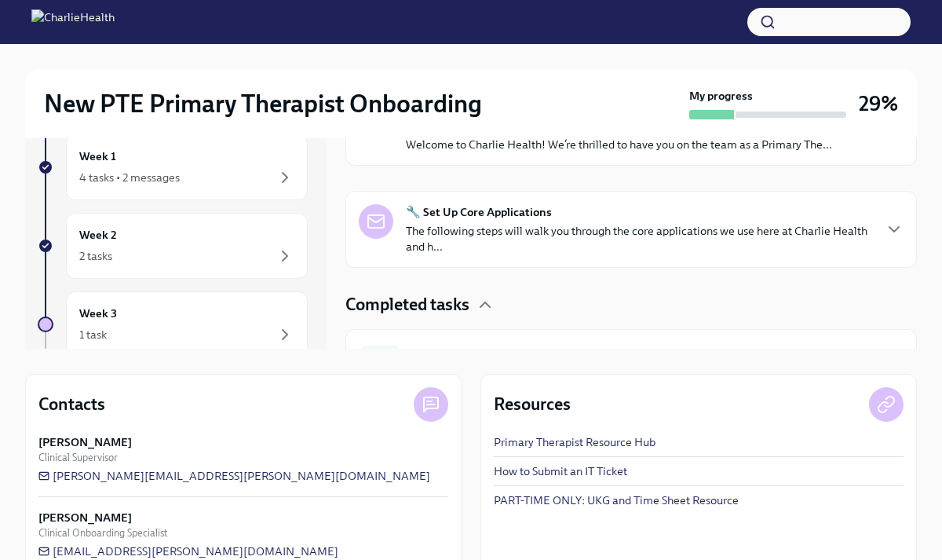
click at [872, 236] on div "🔧 Set Up Core Applications The following steps will walk you through the core a…" at bounding box center [631, 229] width 545 height 50
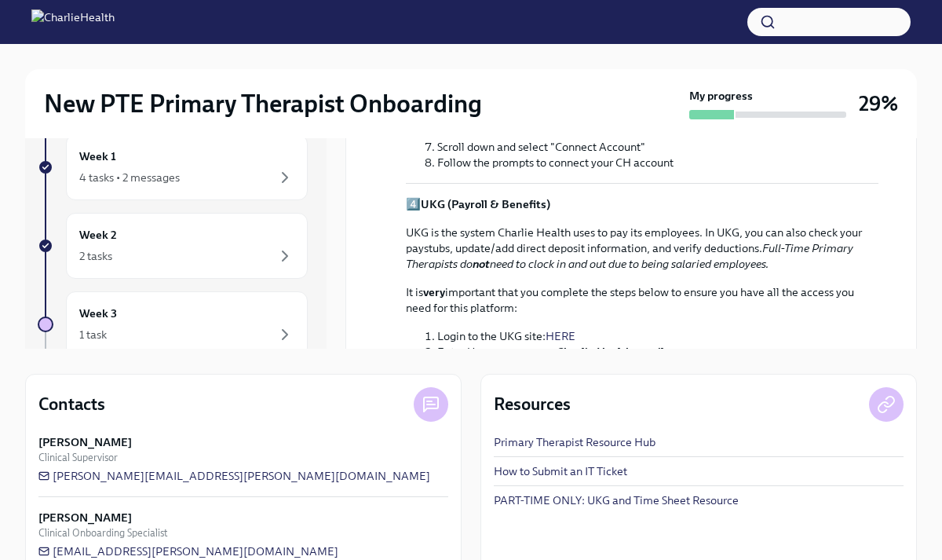
scroll to position [942, 0]
